Goal: Navigation & Orientation: Find specific page/section

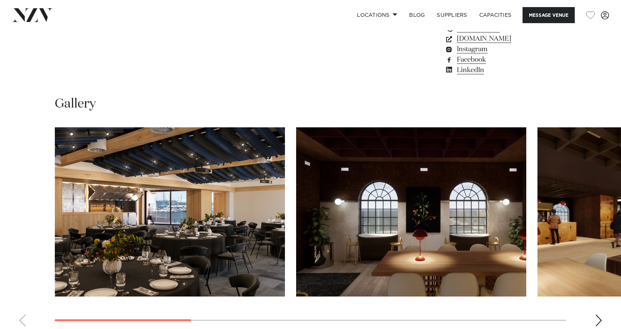
scroll to position [709, 0]
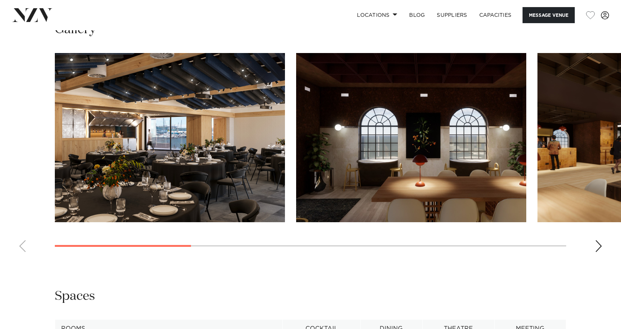
click at [599, 244] on div "Next slide" at bounding box center [598, 246] width 7 height 12
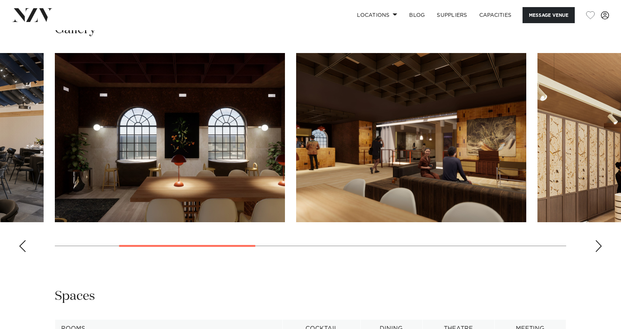
click at [599, 244] on div "Next slide" at bounding box center [598, 246] width 7 height 12
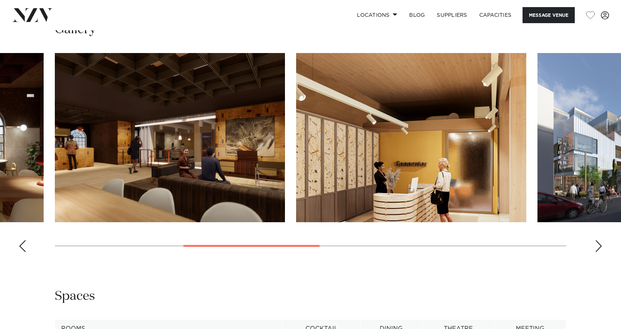
click at [599, 244] on div "Next slide" at bounding box center [598, 246] width 7 height 12
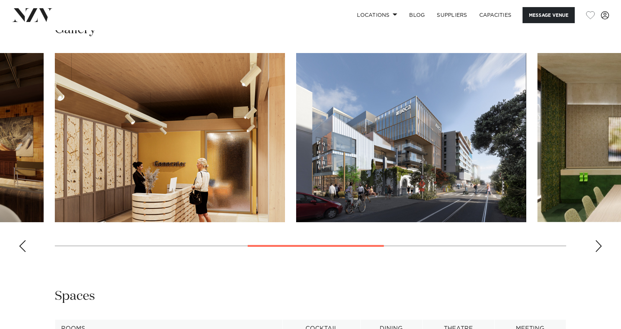
click at [599, 244] on div "Next slide" at bounding box center [598, 246] width 7 height 12
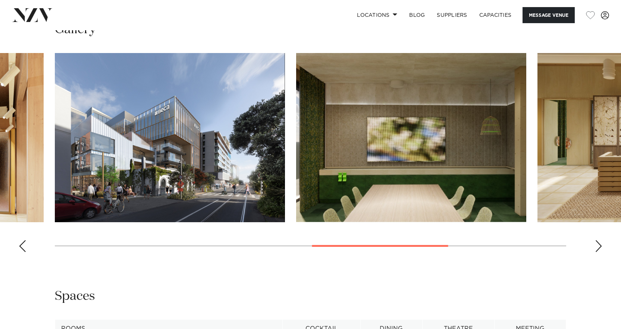
click at [599, 244] on div "Next slide" at bounding box center [598, 246] width 7 height 12
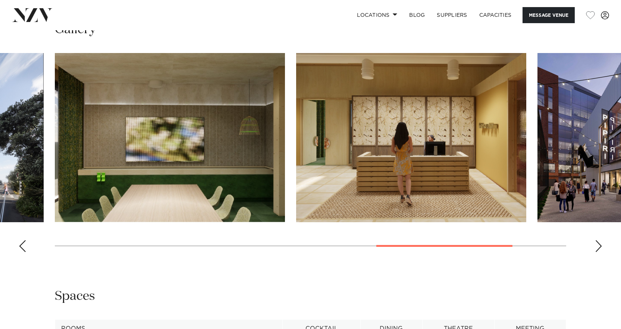
click at [599, 244] on div "Next slide" at bounding box center [598, 246] width 7 height 12
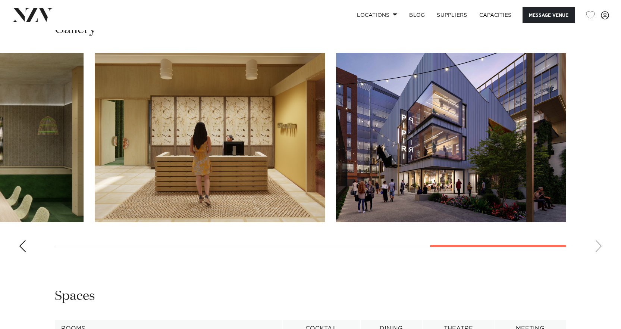
click at [599, 244] on swiper-container at bounding box center [310, 155] width 621 height 205
click at [20, 247] on div "Previous slide" at bounding box center [22, 246] width 7 height 12
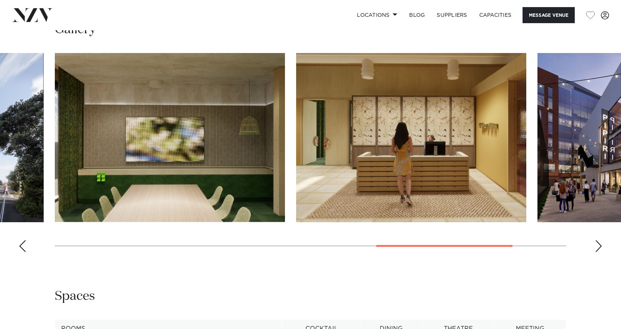
click at [20, 247] on div "Previous slide" at bounding box center [22, 246] width 7 height 12
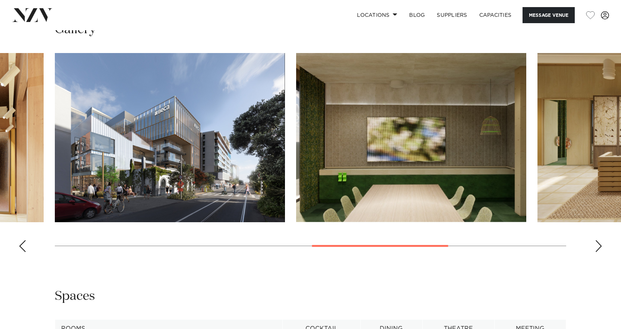
click at [20, 247] on div "Previous slide" at bounding box center [22, 246] width 7 height 12
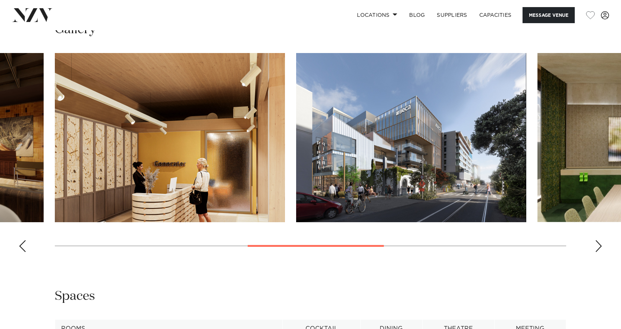
click at [20, 248] on div "Previous slide" at bounding box center [22, 246] width 7 height 12
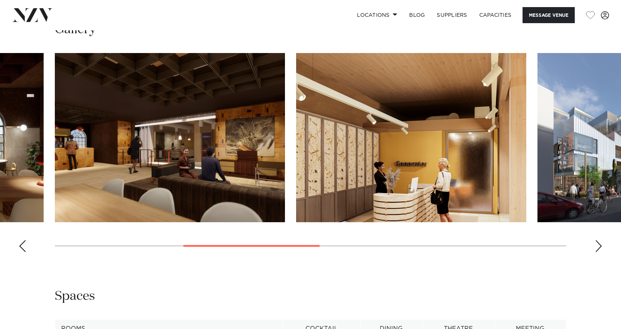
click at [20, 248] on div "Previous slide" at bounding box center [22, 246] width 7 height 12
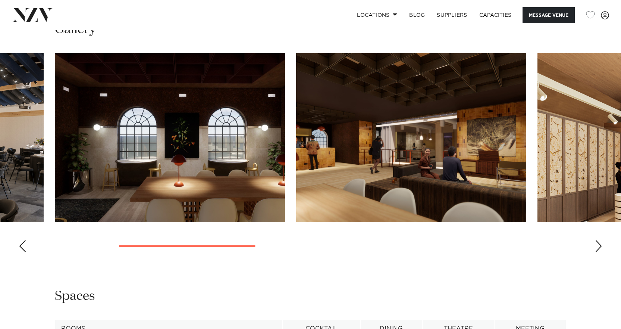
click at [20, 248] on div "Previous slide" at bounding box center [22, 246] width 7 height 12
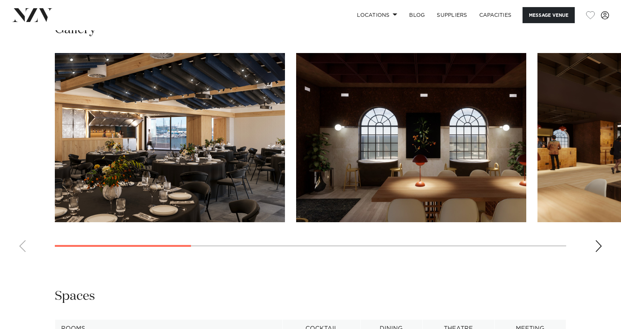
click at [20, 248] on swiper-container at bounding box center [310, 155] width 621 height 205
click at [172, 142] on img "1 / 8" at bounding box center [170, 137] width 230 height 169
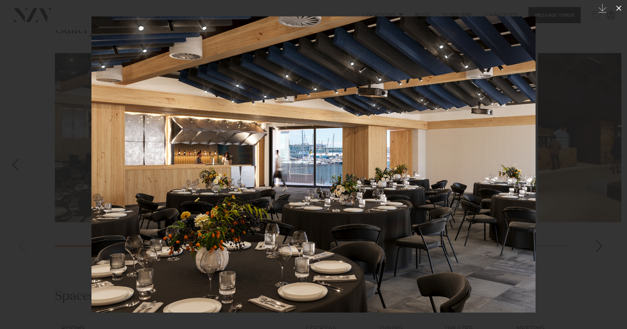
click at [621, 8] on icon at bounding box center [618, 8] width 9 height 9
